Goal: Entertainment & Leisure: Consume media (video, audio)

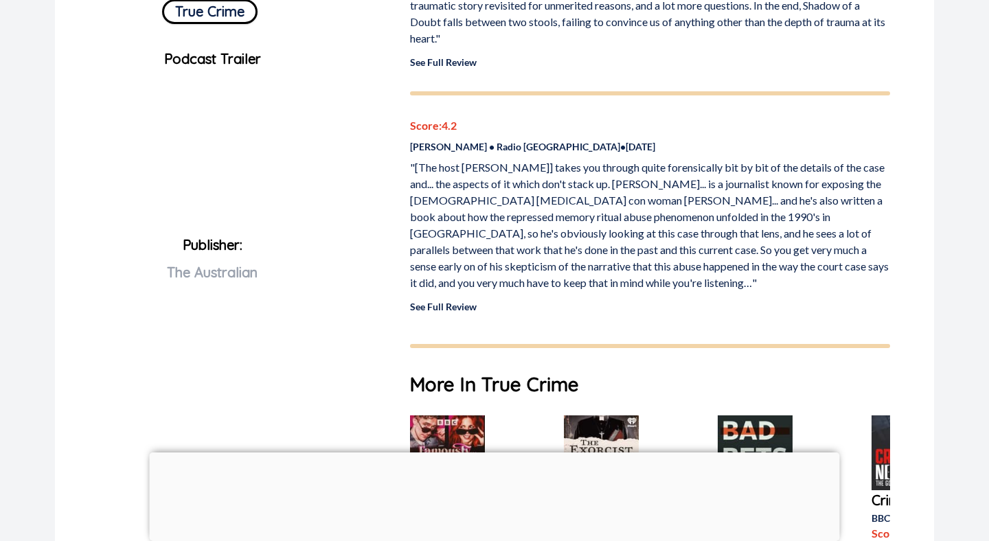
scroll to position [554, 0]
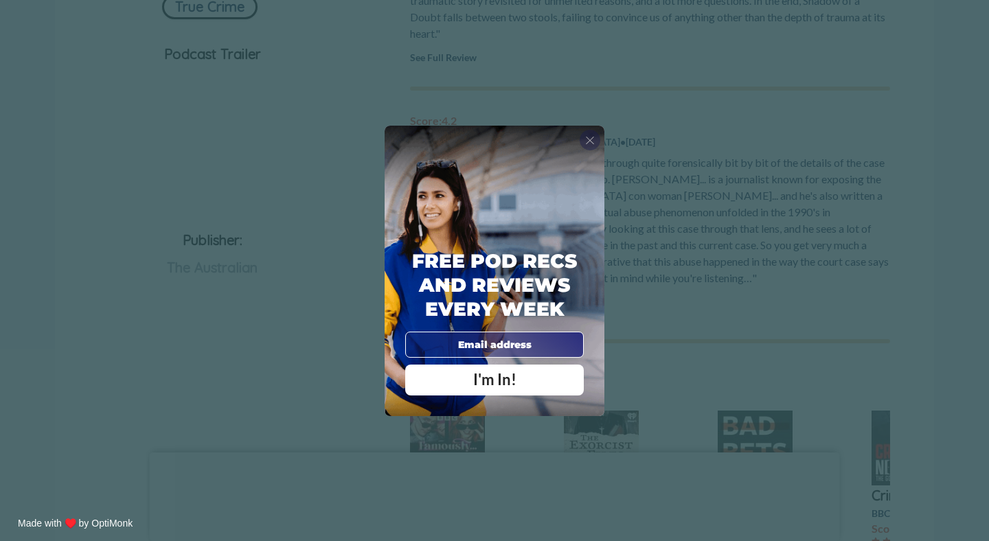
click at [590, 137] on span "X" at bounding box center [590, 140] width 10 height 14
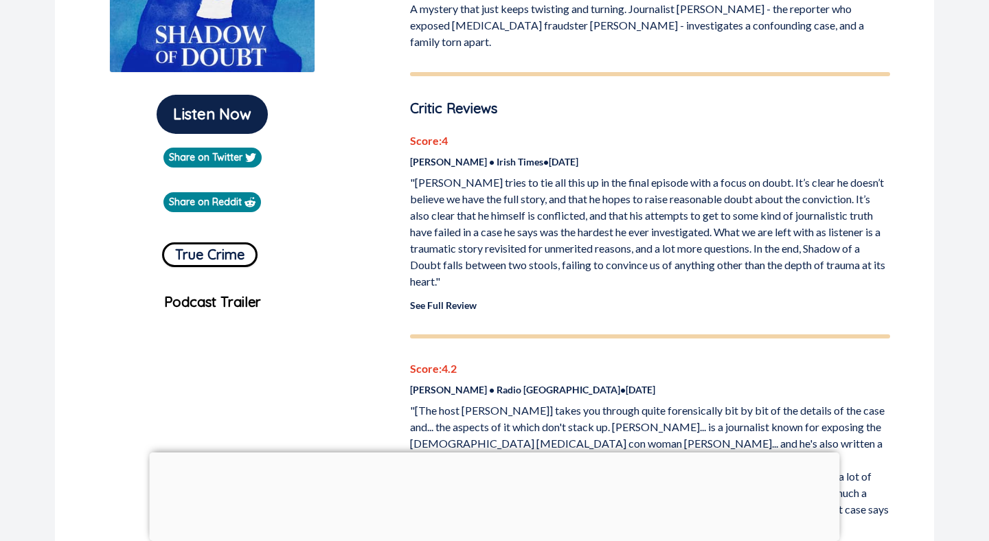
scroll to position [0, 0]
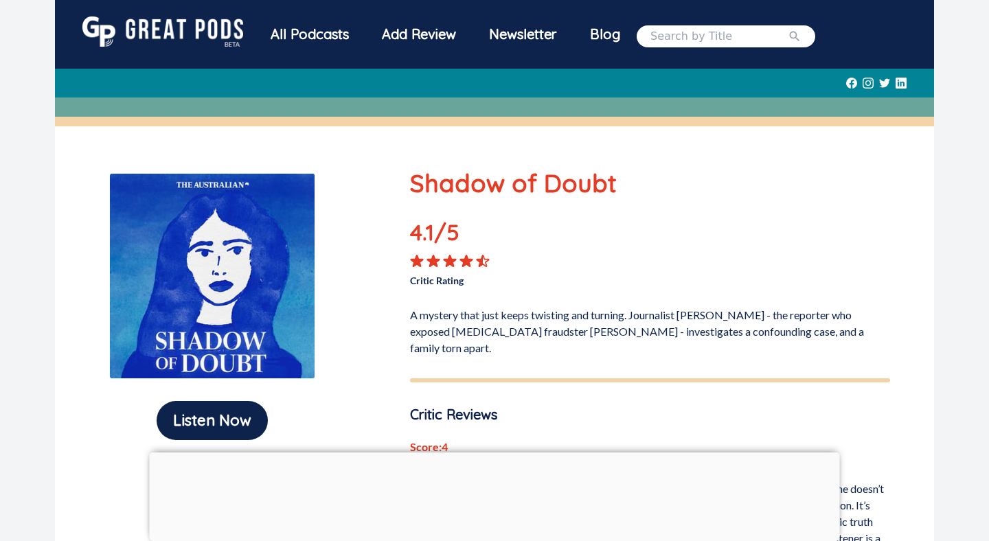
click at [297, 34] on div "All Podcasts" at bounding box center [309, 34] width 111 height 36
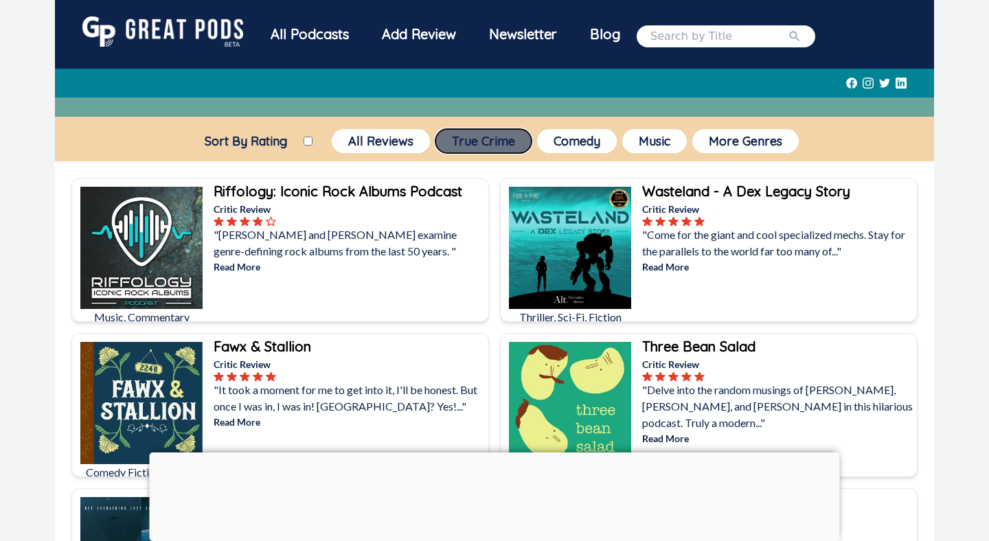
click at [485, 141] on button "True Crime" at bounding box center [483, 141] width 96 height 24
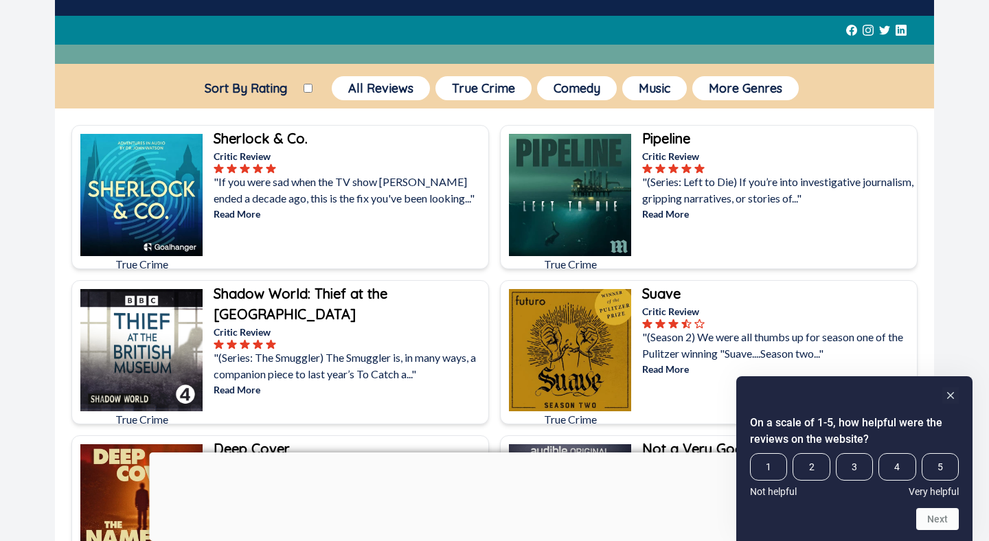
scroll to position [55, 0]
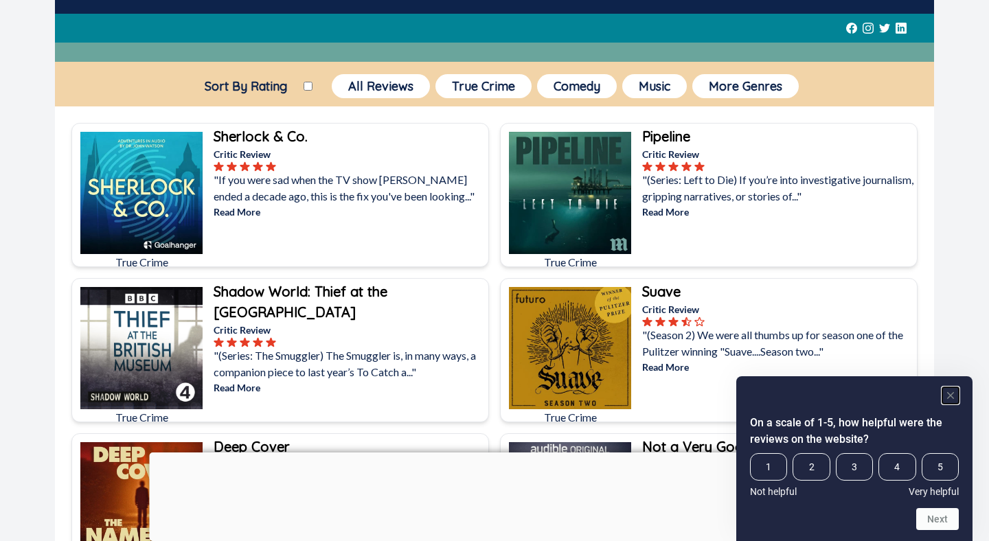
click at [956, 397] on rect "Hide survey" at bounding box center [950, 395] width 16 height 16
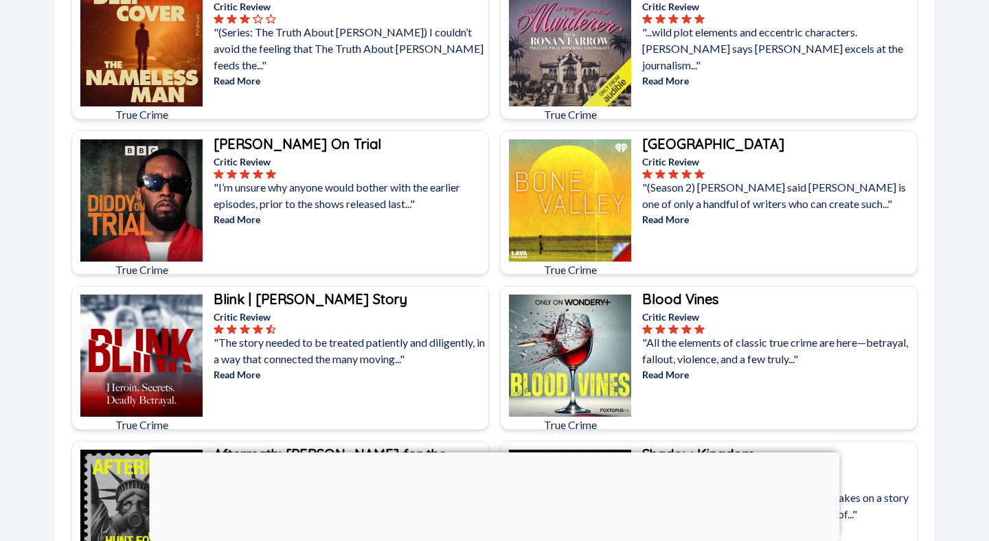
scroll to position [512, 0]
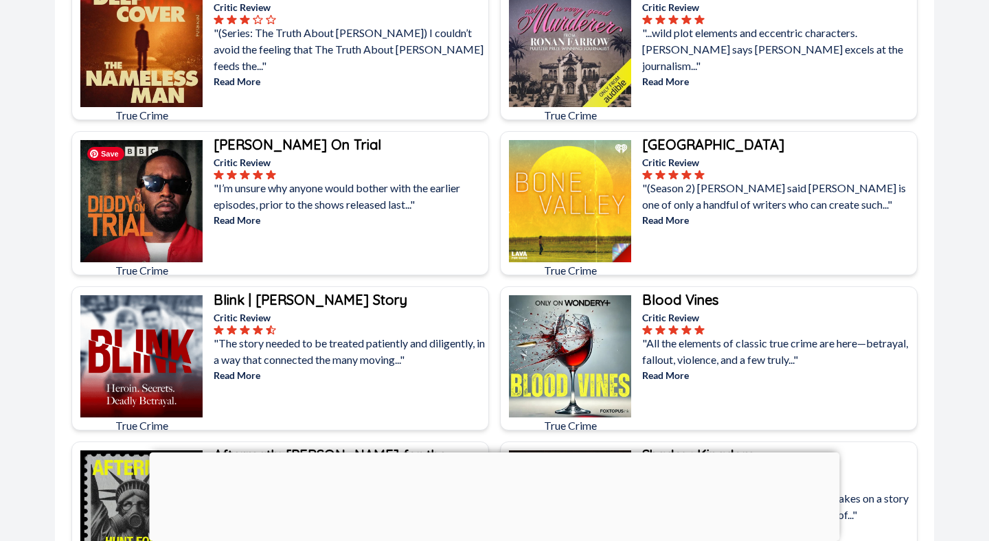
click at [196, 178] on img at bounding box center [141, 201] width 122 height 122
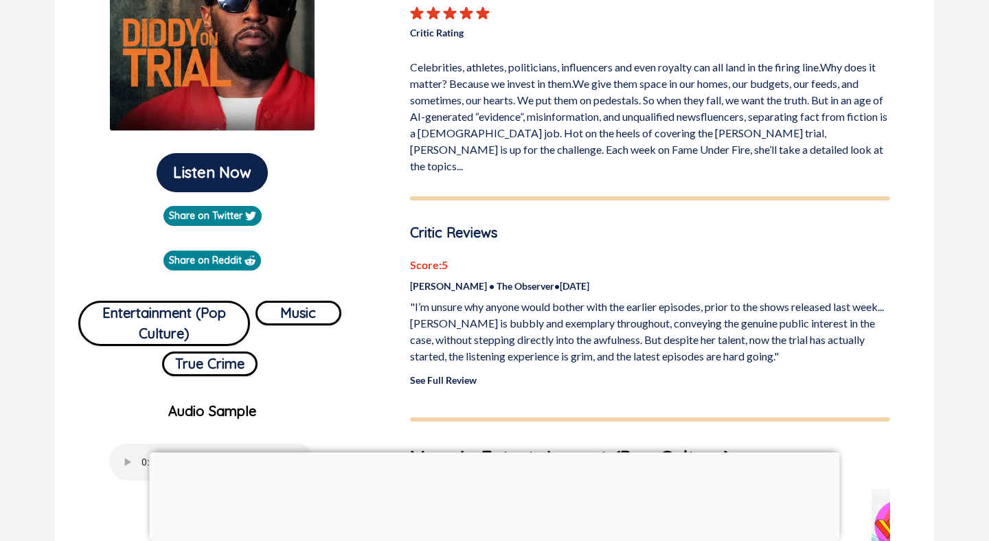
scroll to position [246, 0]
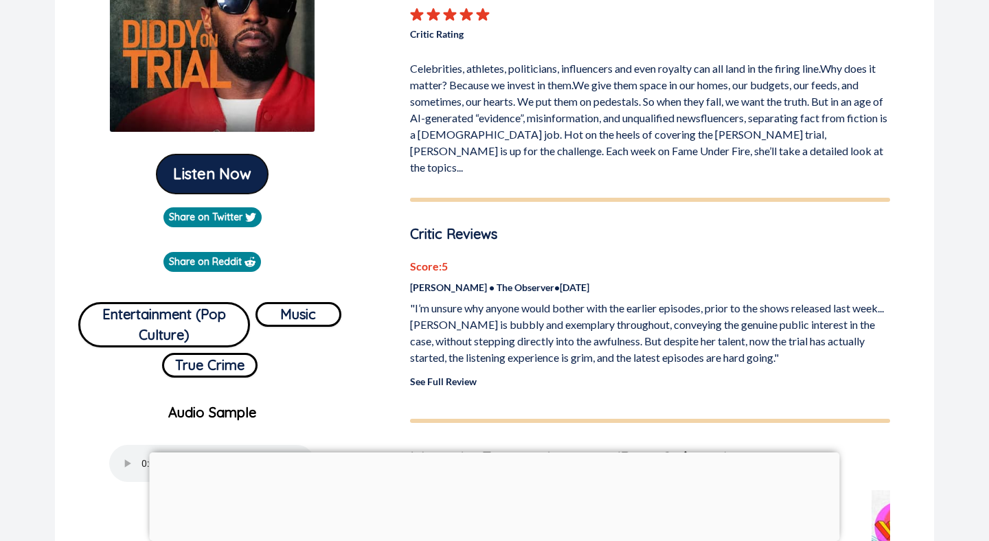
click at [237, 191] on button "Listen Now" at bounding box center [212, 173] width 111 height 39
